Goal: Transaction & Acquisition: Purchase product/service

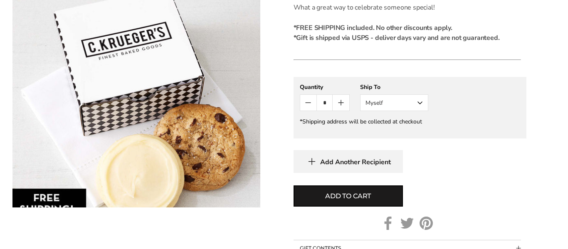
scroll to position [383, 0]
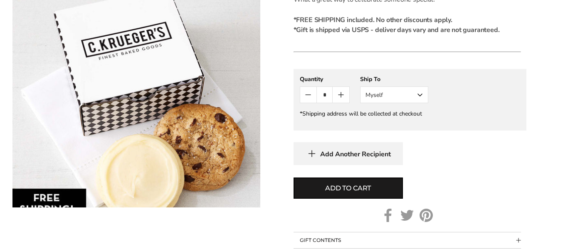
click at [342, 96] on icon "Count plus" at bounding box center [341, 95] width 10 height 10
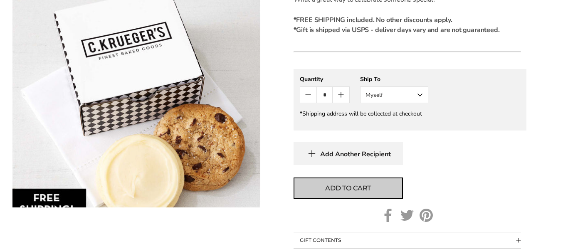
click at [372, 192] on button "Add to cart" at bounding box center [348, 188] width 109 height 21
type input "*"
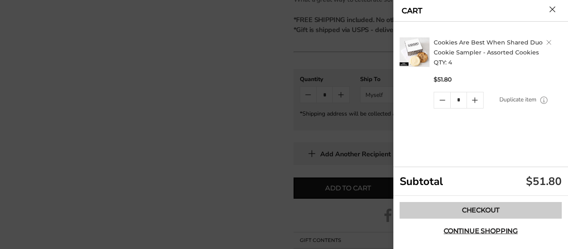
click at [452, 208] on link "Checkout" at bounding box center [481, 210] width 162 height 17
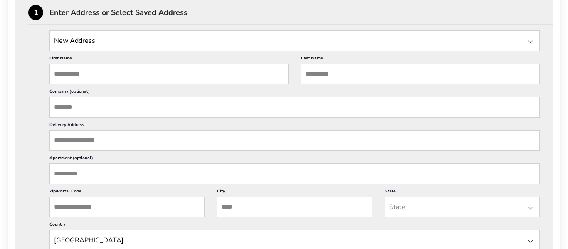
scroll to position [250, 0]
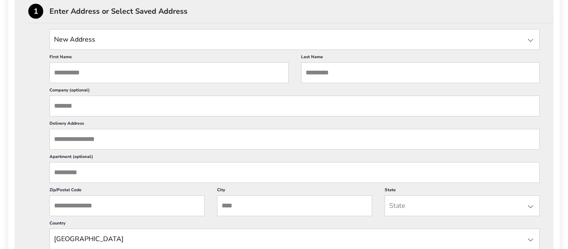
click at [169, 75] on input "First Name" at bounding box center [168, 72] width 239 height 21
